Goal: Check status: Check status

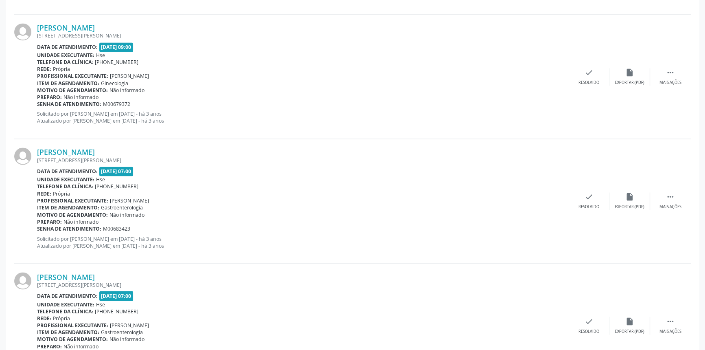
scroll to position [1794, 0]
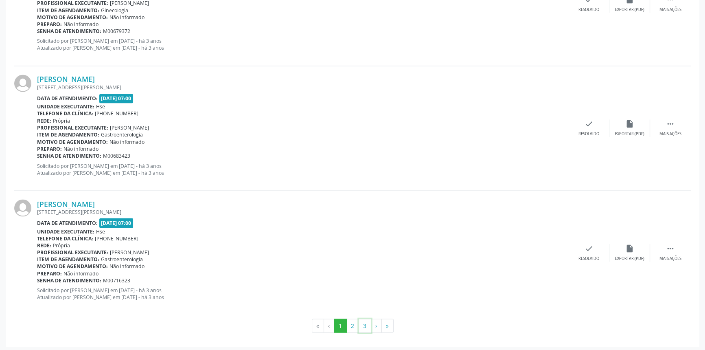
click at [359, 328] on button "3" at bounding box center [365, 325] width 13 height 14
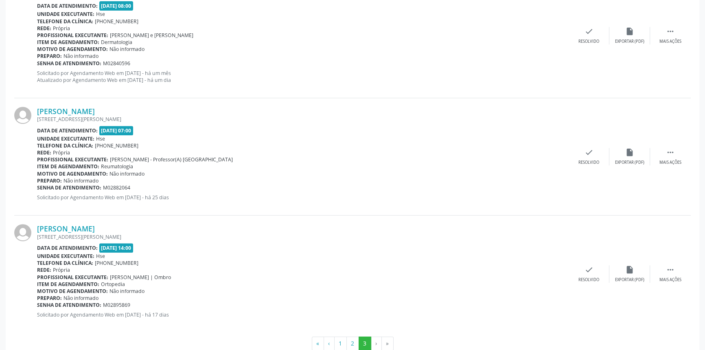
scroll to position [414, 0]
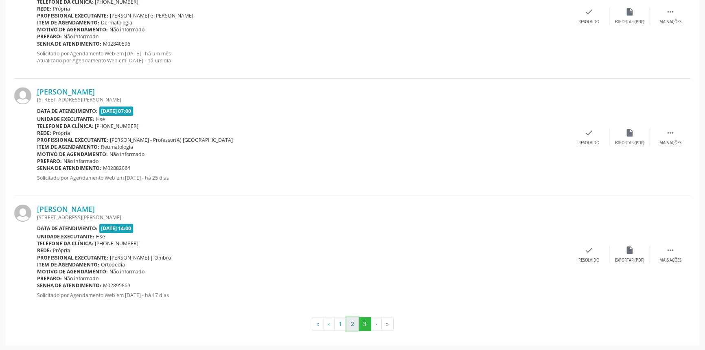
click at [356, 326] on button "2" at bounding box center [352, 324] width 13 height 14
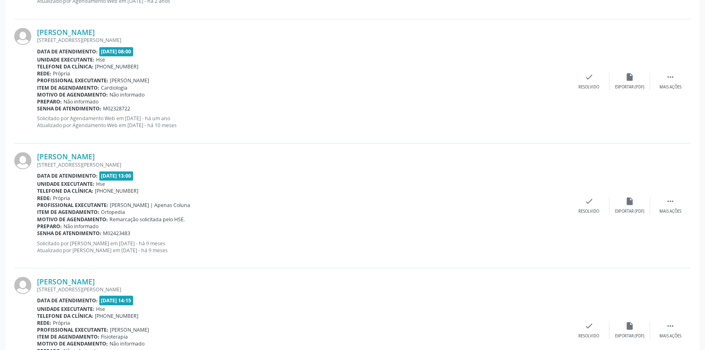
scroll to position [1794, 0]
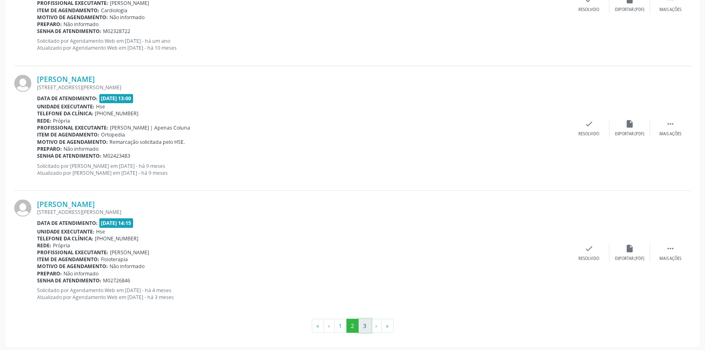
click at [364, 324] on button "3" at bounding box center [365, 325] width 13 height 14
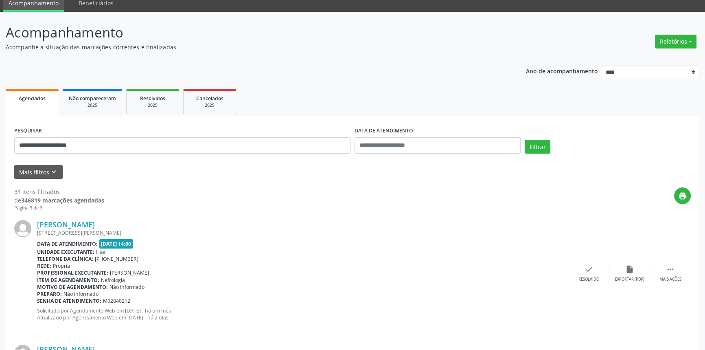
scroll to position [0, 0]
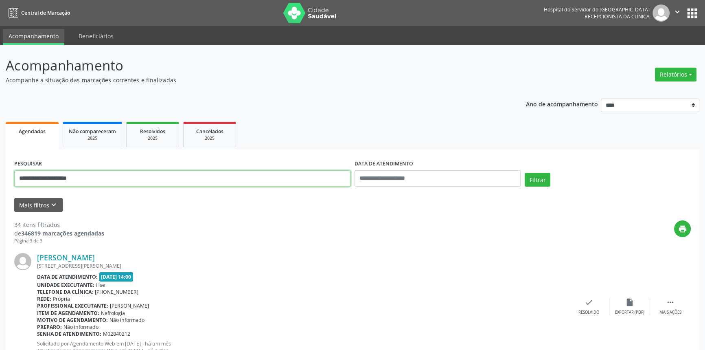
drag, startPoint x: 112, startPoint y: 181, endPoint x: 0, endPoint y: 175, distance: 112.1
paste input "text"
click at [525, 173] on button "Filtrar" at bounding box center [538, 180] width 26 height 14
drag, startPoint x: 97, startPoint y: 177, endPoint x: 0, endPoint y: 181, distance: 97.4
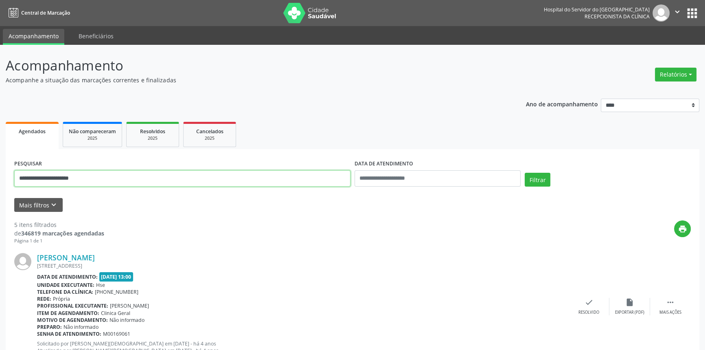
paste input "text"
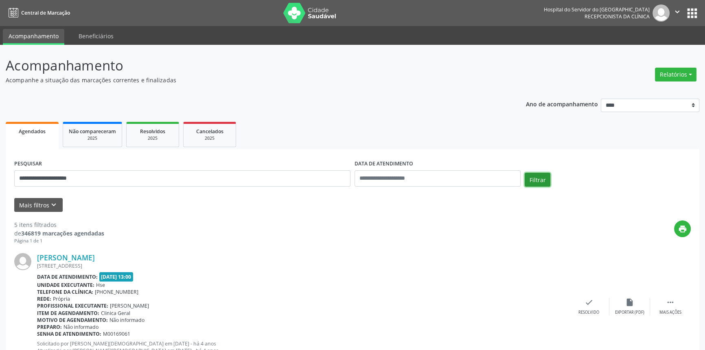
click at [547, 179] on button "Filtrar" at bounding box center [538, 180] width 26 height 14
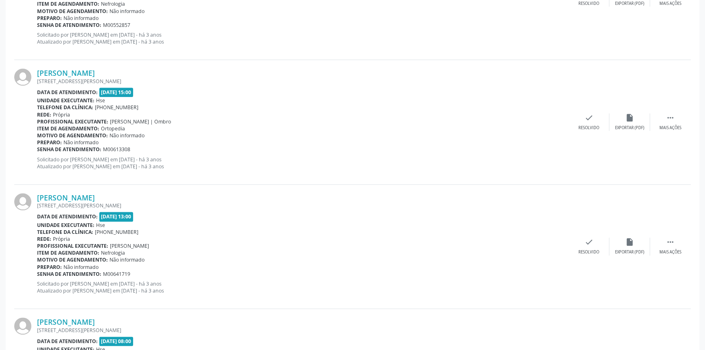
scroll to position [1794, 0]
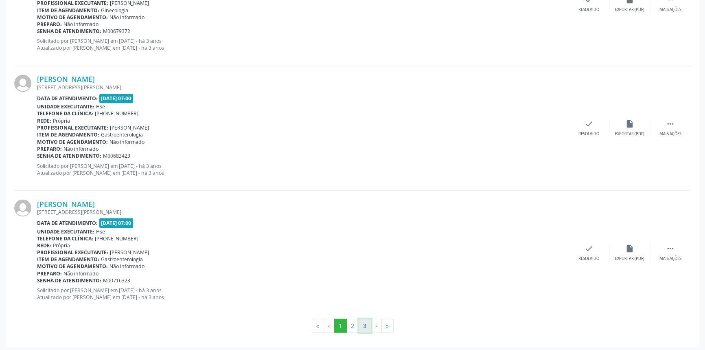
click at [364, 322] on button "3" at bounding box center [365, 325] width 13 height 14
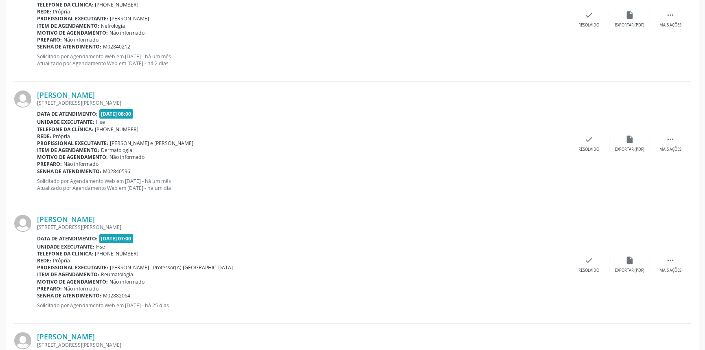
scroll to position [407, 0]
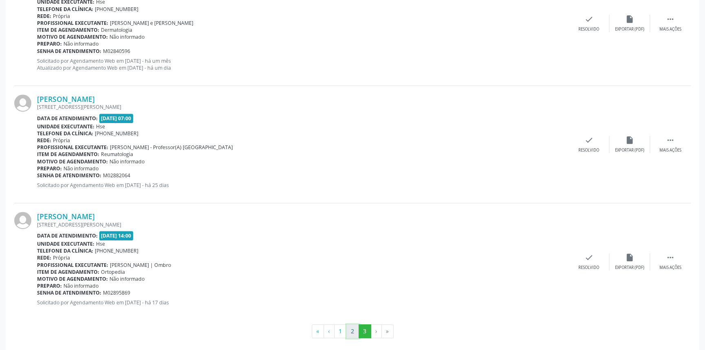
click at [352, 331] on button "2" at bounding box center [352, 331] width 13 height 14
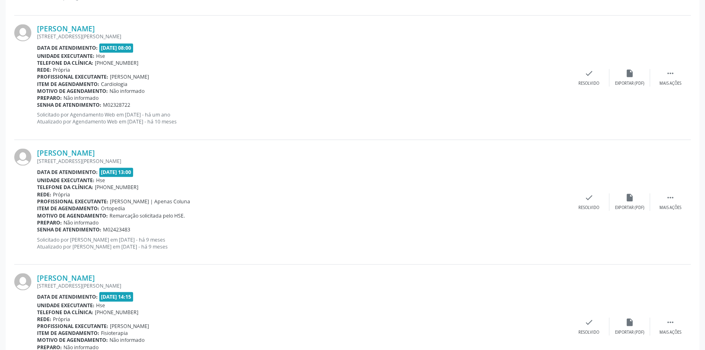
scroll to position [1794, 0]
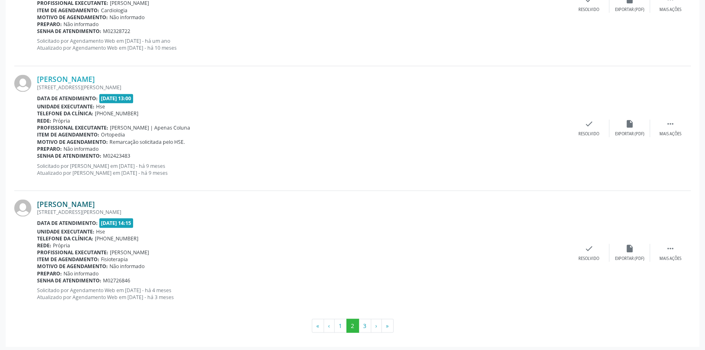
drag, startPoint x: 128, startPoint y: 203, endPoint x: 37, endPoint y: 203, distance: 91.6
click at [37, 203] on div "Angela Felix Cavalcanti" at bounding box center [303, 203] width 532 height 9
copy link "Angela Felix Cavalcanti"
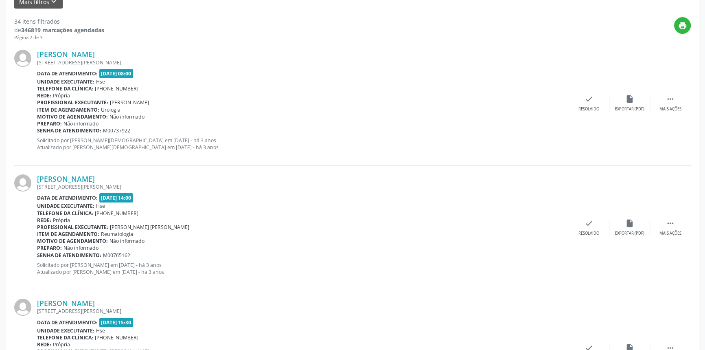
scroll to position [92, 0]
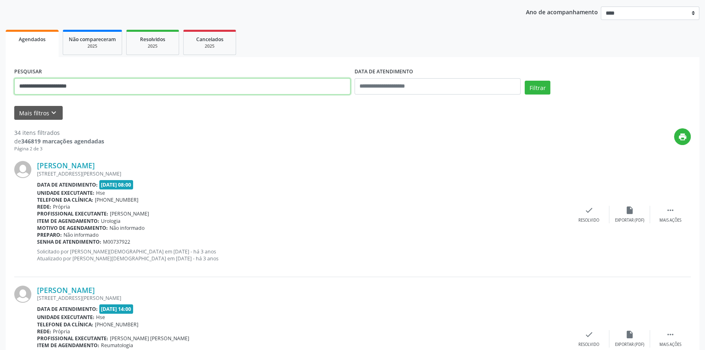
drag, startPoint x: 93, startPoint y: 87, endPoint x: 0, endPoint y: 82, distance: 92.9
paste input "text"
click at [530, 85] on button "Filtrar" at bounding box center [538, 88] width 26 height 14
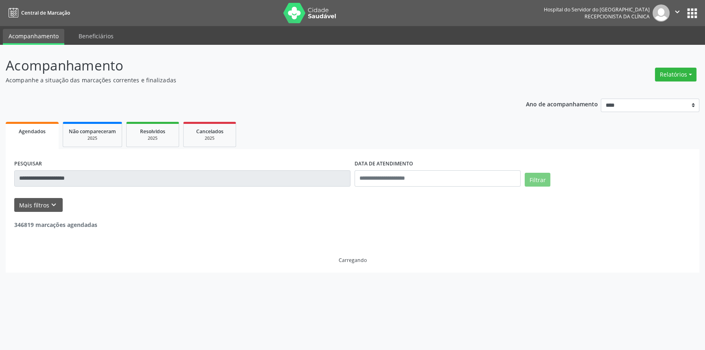
scroll to position [0, 0]
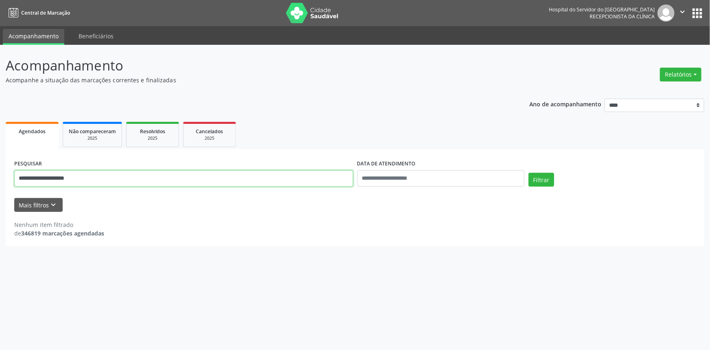
drag, startPoint x: 96, startPoint y: 182, endPoint x: 0, endPoint y: 186, distance: 96.2
click at [0, 186] on div "**********" at bounding box center [355, 197] width 710 height 305
paste input "**********"
click at [545, 175] on button "Filtrar" at bounding box center [542, 180] width 26 height 14
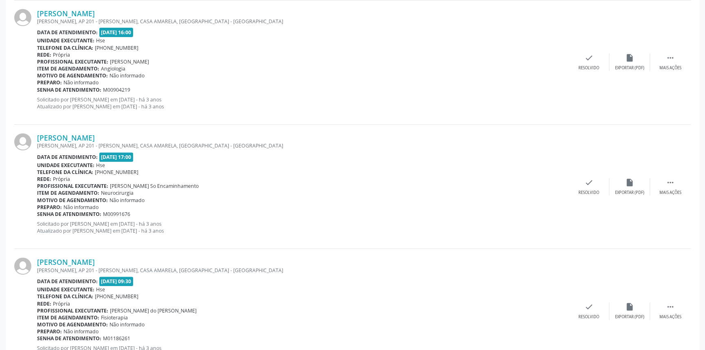
scroll to position [405, 0]
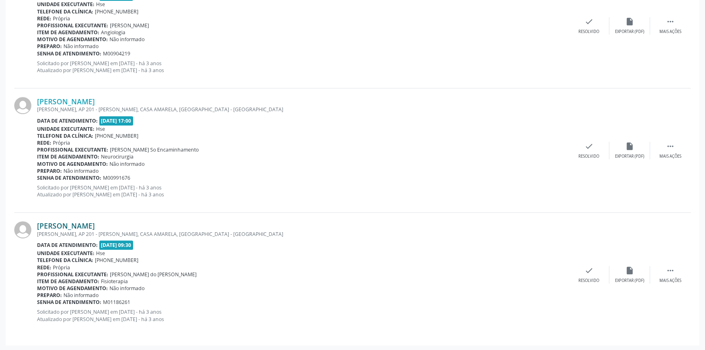
drag, startPoint x: 178, startPoint y: 223, endPoint x: 37, endPoint y: 228, distance: 140.5
click at [37, 228] on div "Maria de Lourdes Cavalcanti Batista" at bounding box center [303, 225] width 532 height 9
copy link "Maria de Lourdes Cavalcanti Batista"
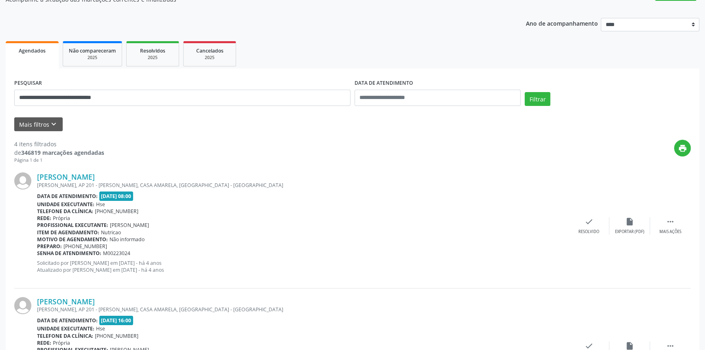
scroll to position [0, 0]
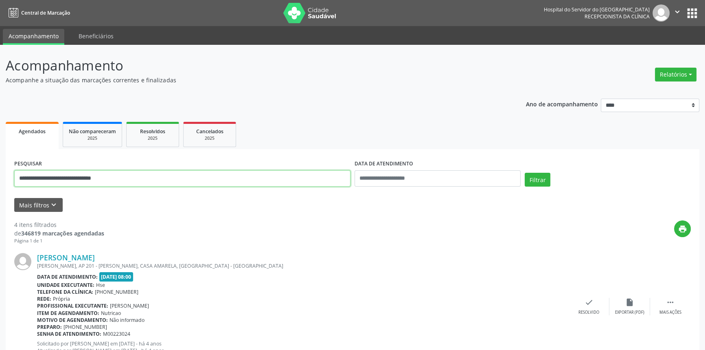
click at [134, 173] on input "**********" at bounding box center [182, 178] width 336 height 16
paste input "text"
type input "**********"
click at [525, 173] on button "Filtrar" at bounding box center [538, 180] width 26 height 14
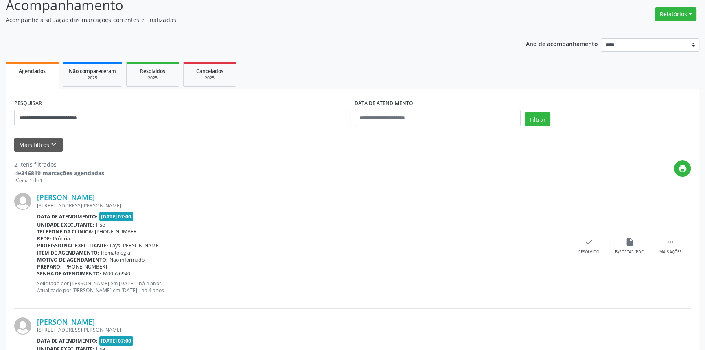
scroll to position [156, 0]
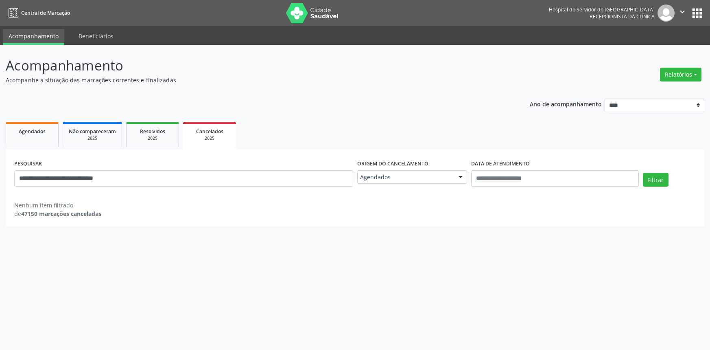
click at [155, 184] on input "**********" at bounding box center [183, 178] width 339 height 16
click at [154, 184] on input "**********" at bounding box center [183, 178] width 339 height 16
type input "**********"
click at [643, 173] on button "Filtrar" at bounding box center [656, 180] width 26 height 14
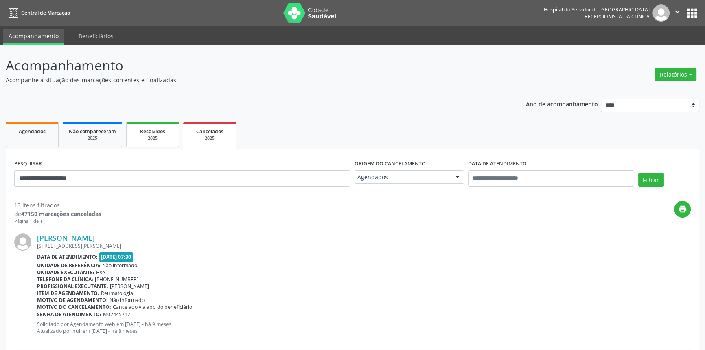
click at [153, 141] on div "2025" at bounding box center [152, 138] width 41 height 6
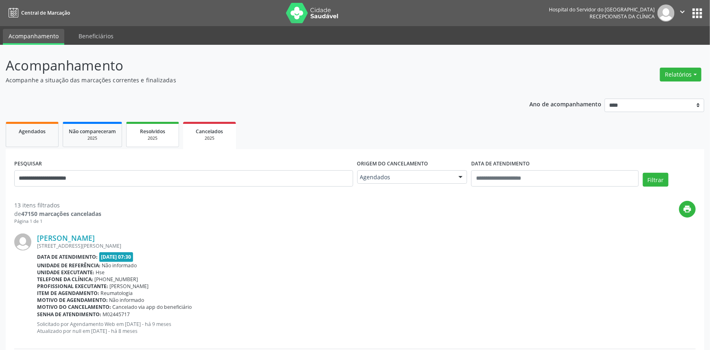
select select "*"
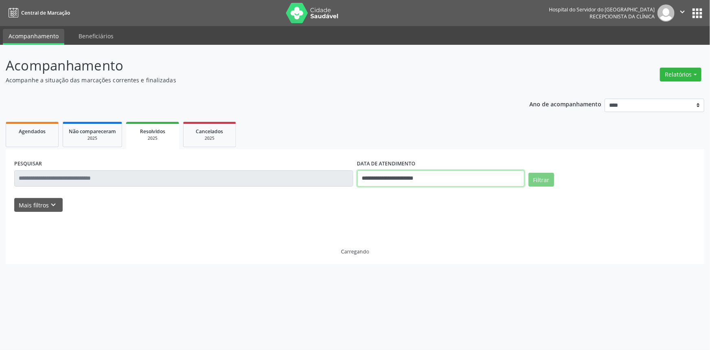
click at [430, 184] on input "**********" at bounding box center [440, 178] width 167 height 16
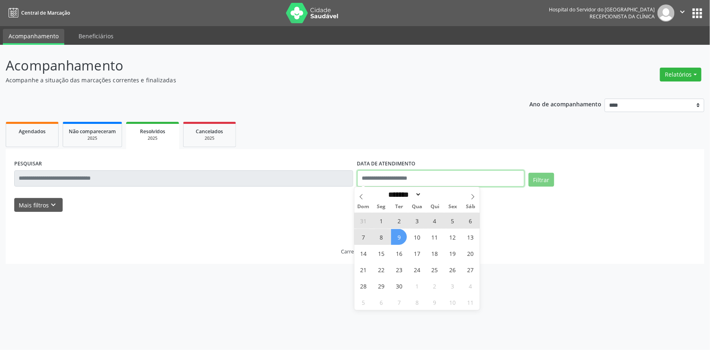
select select "*"
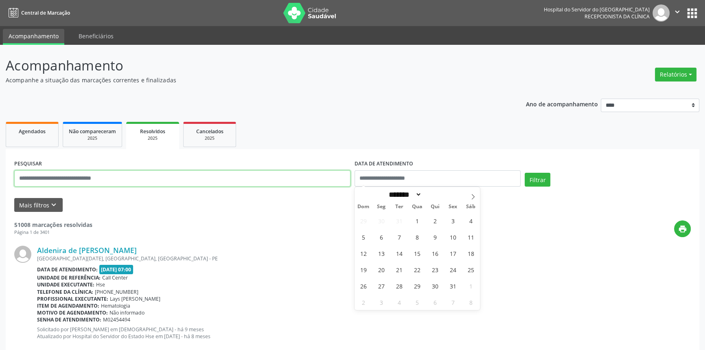
click at [203, 176] on input "text" at bounding box center [182, 178] width 336 height 16
click at [202, 176] on input "text" at bounding box center [182, 178] width 336 height 16
paste input "**********"
type input "**********"
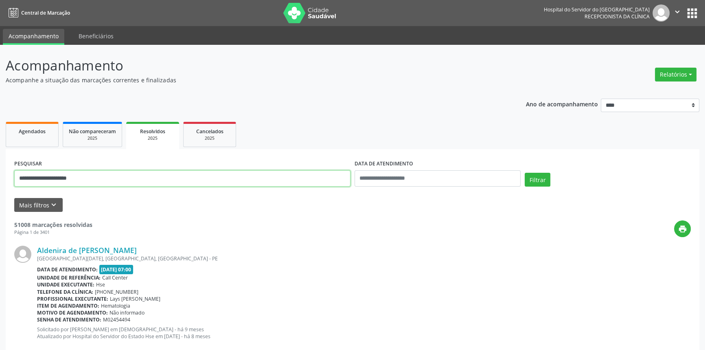
click at [525, 173] on button "Filtrar" at bounding box center [538, 180] width 26 height 14
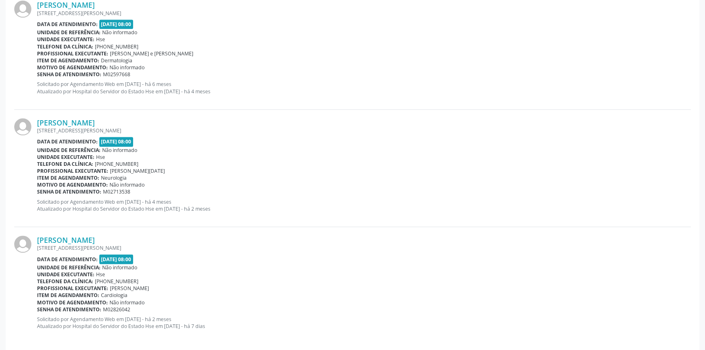
scroll to position [1315, 0]
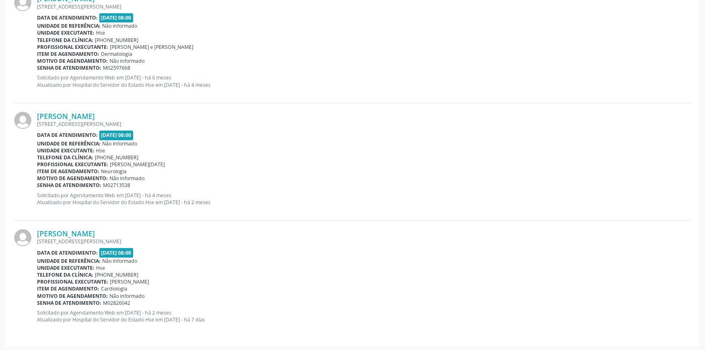
click at [94, 225] on div "Angela Felix Cavalcanti RUA MANOEL PEREIRA DE ALBUQER-, QUE 227, MATINHA, RECIF…" at bounding box center [352, 278] width 677 height 117
click at [95, 233] on link "Angela Felix Cavalcanti" at bounding box center [66, 233] width 58 height 9
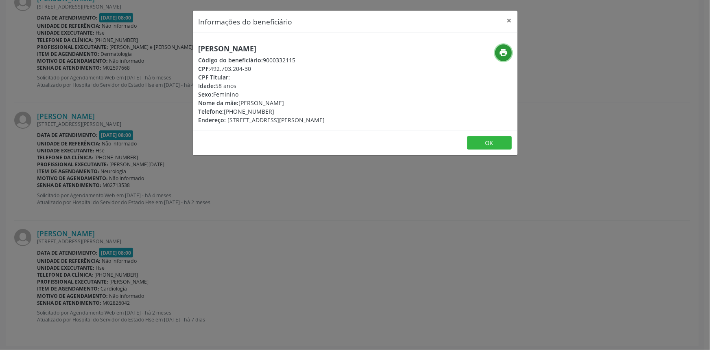
click at [502, 56] on icon "print" at bounding box center [503, 52] width 9 height 9
click at [159, 151] on div "Informações do beneficiário × Angela Felix Cavalcanti Código do beneficiário: 9…" at bounding box center [355, 175] width 710 height 350
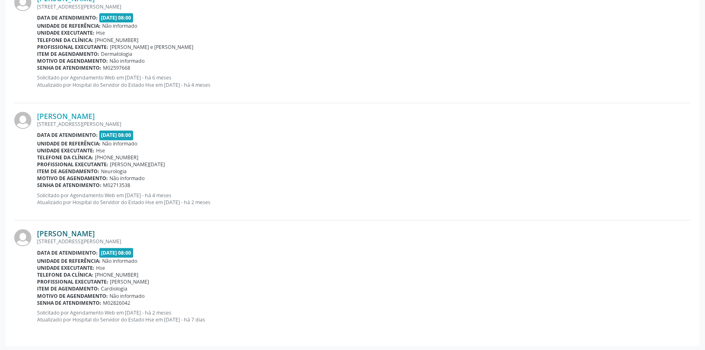
click at [95, 230] on link "Angela Felix Cavalcanti" at bounding box center [66, 233] width 58 height 9
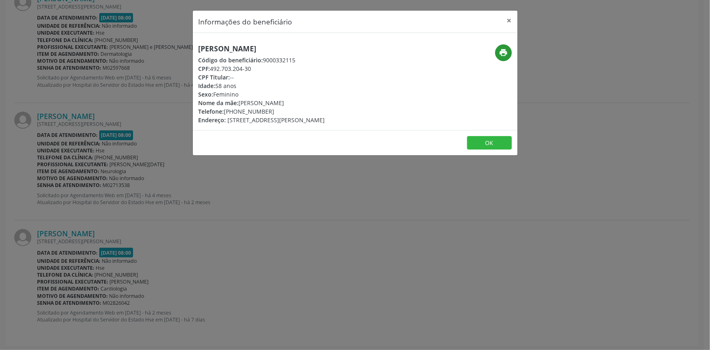
click at [497, 47] on div "print" at bounding box center [463, 52] width 97 height 17
click at [501, 57] on button "print" at bounding box center [503, 52] width 17 height 17
click at [192, 146] on div "Informações do beneficiário × Angela Felix Cavalcanti Código do beneficiário: 9…" at bounding box center [355, 175] width 710 height 350
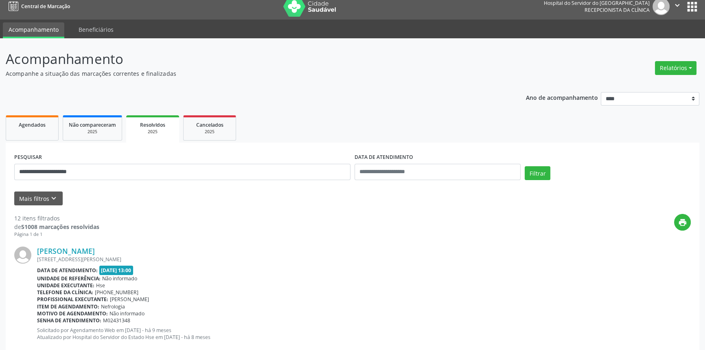
scroll to position [0, 0]
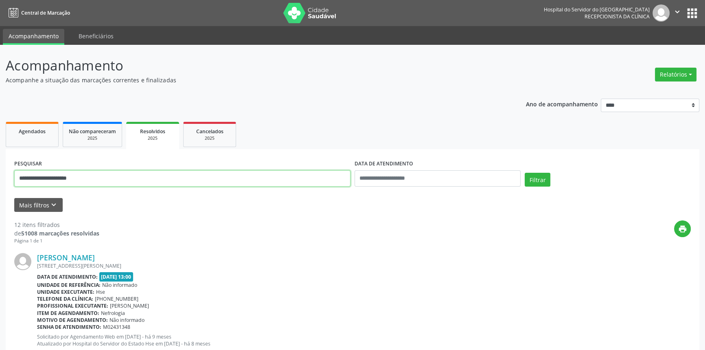
drag, startPoint x: 206, startPoint y: 180, endPoint x: 0, endPoint y: 145, distance: 209.4
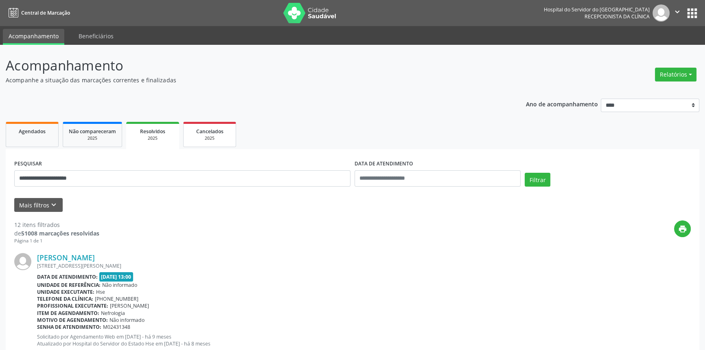
click at [233, 129] on link "Cancelados 2025" at bounding box center [209, 134] width 53 height 25
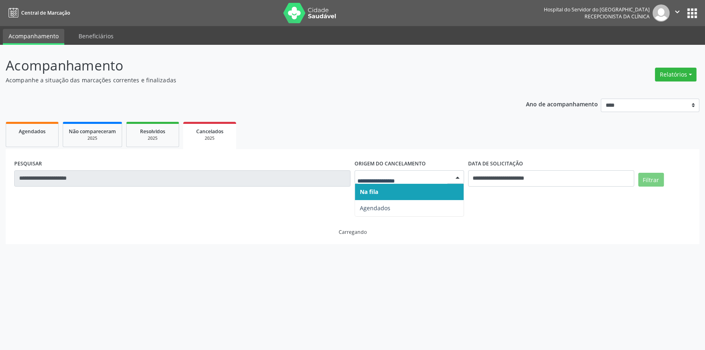
click at [443, 201] on span "Agendados" at bounding box center [409, 208] width 109 height 16
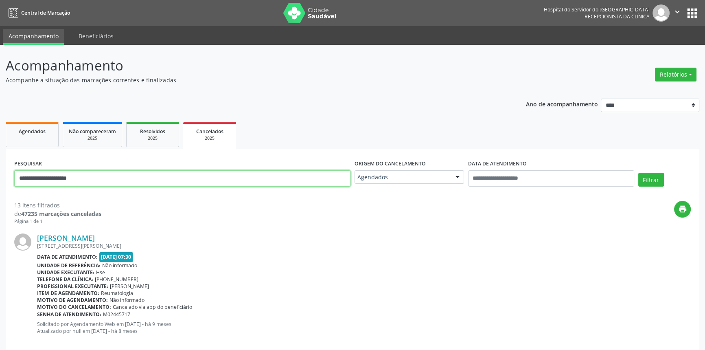
drag, startPoint x: 79, startPoint y: 180, endPoint x: 0, endPoint y: 161, distance: 81.6
click at [106, 175] on input "**********" at bounding box center [182, 178] width 336 height 16
drag, startPoint x: 106, startPoint y: 176, endPoint x: 0, endPoint y: 120, distance: 119.4
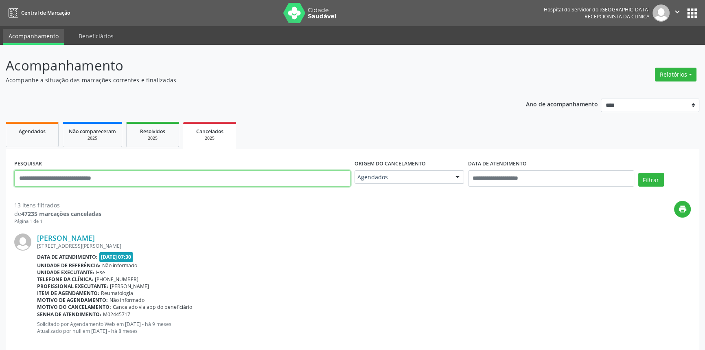
paste input "**********"
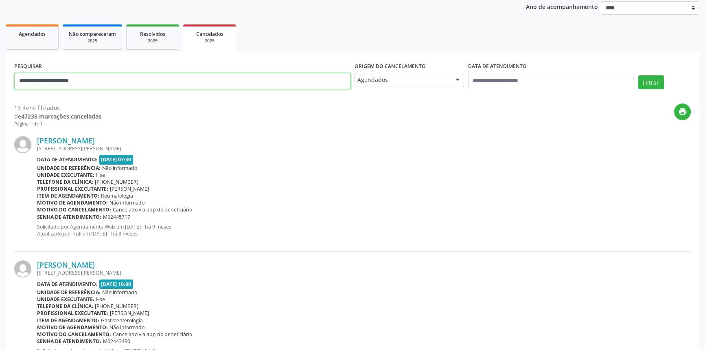
scroll to position [37, 0]
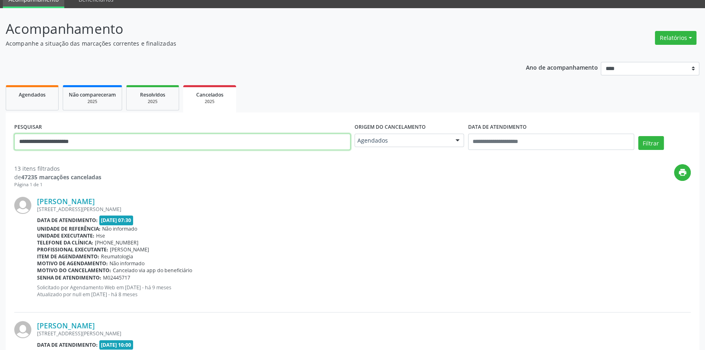
click at [120, 143] on input "**********" at bounding box center [182, 142] width 336 height 16
type input "**********"
click at [638, 136] on button "Filtrar" at bounding box center [651, 143] width 26 height 14
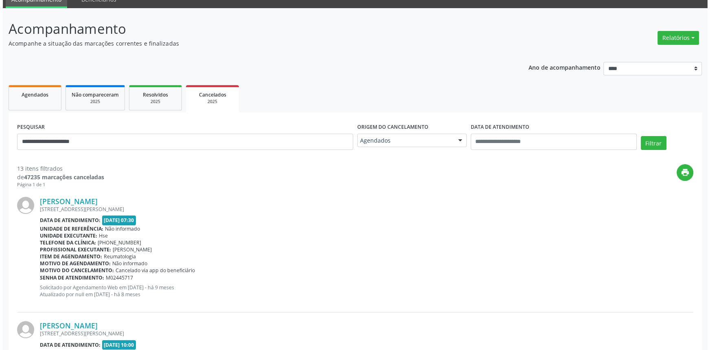
scroll to position [0, 0]
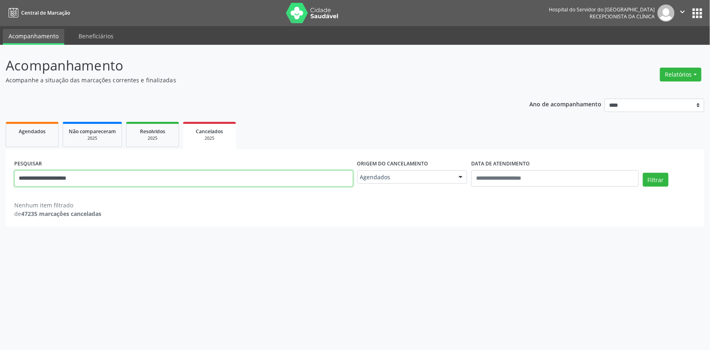
drag, startPoint x: 102, startPoint y: 184, endPoint x: 0, endPoint y: 165, distance: 103.8
click at [0, 165] on div "**********" at bounding box center [355, 197] width 710 height 305
